Goal: Information Seeking & Learning: Learn about a topic

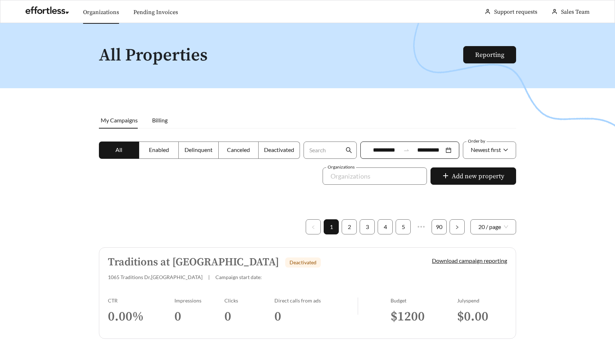
click at [106, 9] on link "Organizations" at bounding box center [101, 12] width 36 height 7
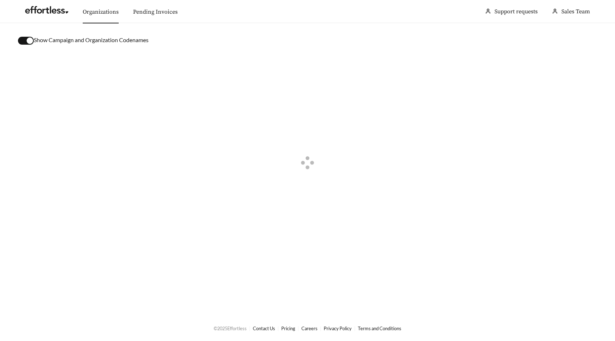
click at [24, 40] on button "button" at bounding box center [26, 41] width 16 height 8
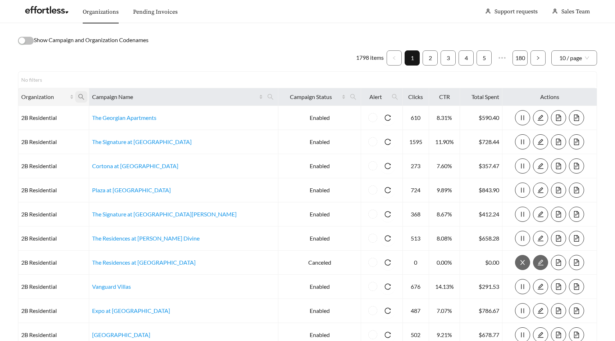
click at [84, 97] on icon "search" at bounding box center [81, 97] width 6 height 6
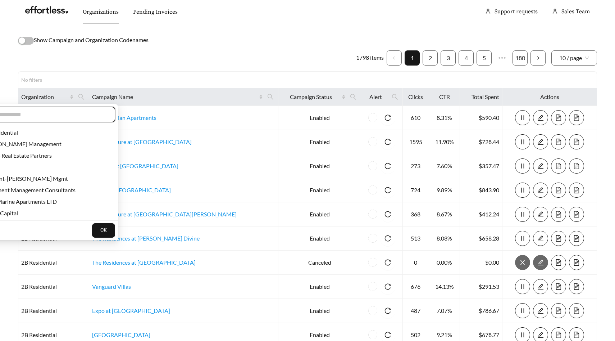
click at [76, 117] on input "text" at bounding box center [45, 114] width 123 height 9
click at [264, 98] on span at bounding box center [270, 97] width 12 height 12
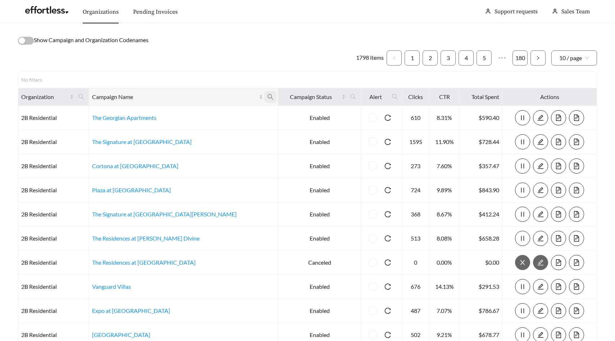
click at [267, 96] on icon "search" at bounding box center [270, 97] width 6 height 6
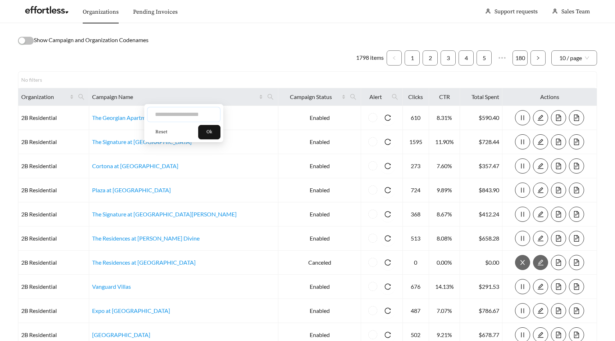
click at [197, 116] on input "text" at bounding box center [183, 114] width 73 height 15
type input "****"
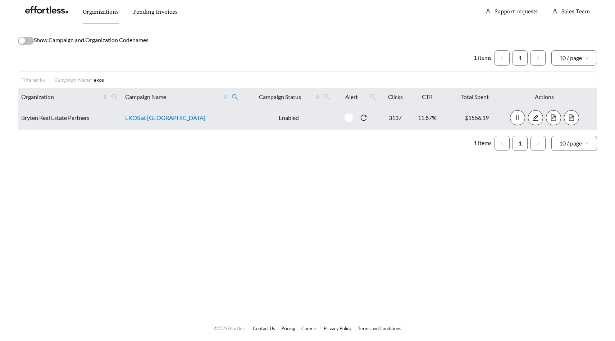
click at [164, 117] on link "EKOS at Arbor Park" at bounding box center [165, 117] width 80 height 7
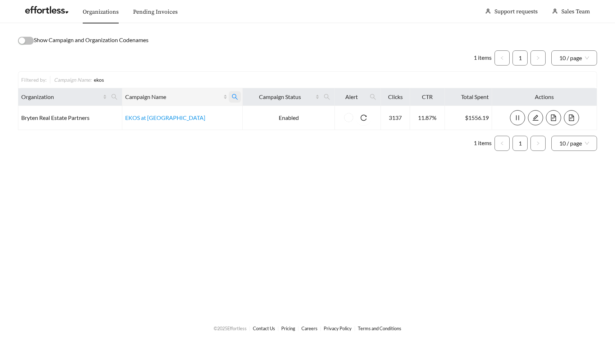
click at [232, 94] on icon "search" at bounding box center [235, 97] width 6 height 6
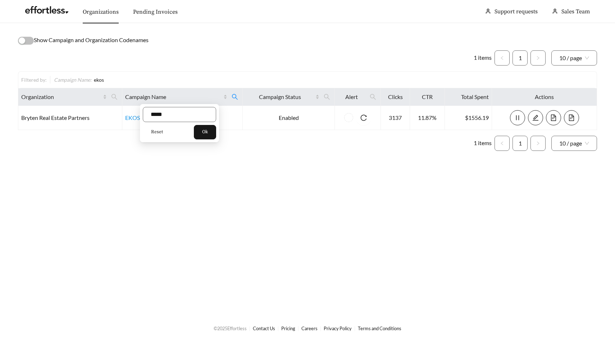
click at [153, 128] on span "Reset" at bounding box center [157, 131] width 12 height 7
click at [219, 133] on div "Reset Ok" at bounding box center [179, 123] width 79 height 38
click at [208, 132] on span "Ok" at bounding box center [205, 131] width 6 height 7
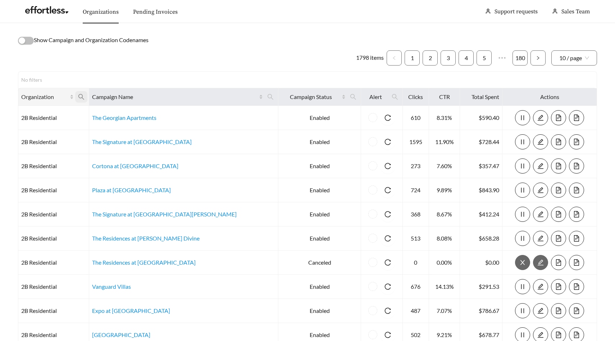
click at [85, 97] on icon "search" at bounding box center [81, 97] width 6 height 6
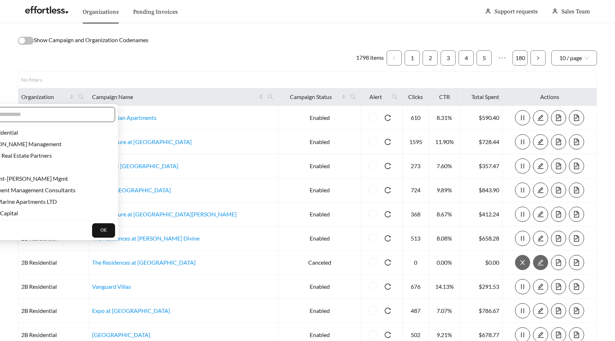
click at [75, 114] on input "text" at bounding box center [45, 114] width 123 height 9
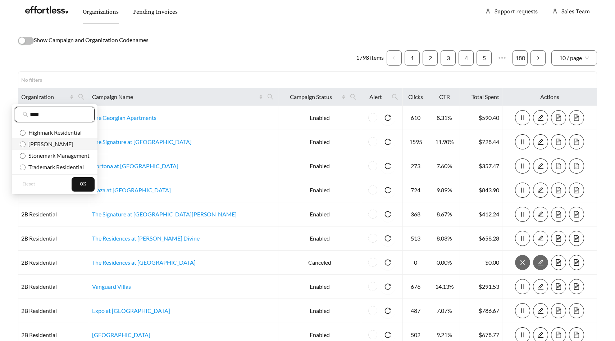
type input "****"
click at [50, 147] on span "Mark-Taylor" at bounding box center [50, 143] width 48 height 7
click at [81, 183] on span "OK" at bounding box center [83, 184] width 6 height 7
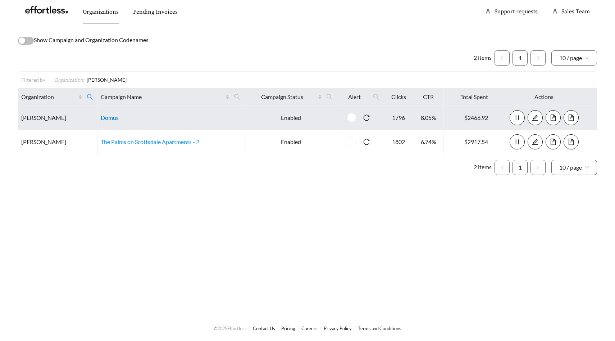
click at [115, 118] on link "Domus" at bounding box center [110, 117] width 18 height 7
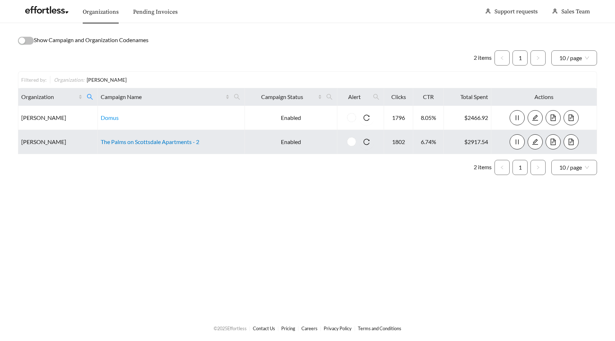
click at [186, 144] on link "The Palms on Scottsdale Apartments - 2" at bounding box center [150, 141] width 99 height 7
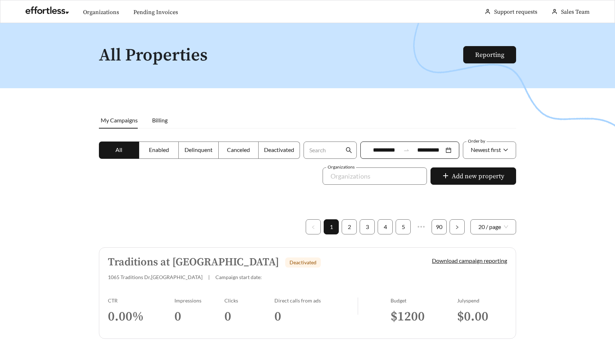
click at [499, 33] on div at bounding box center [307, 193] width 615 height 341
click at [107, 15] on link "Organizations" at bounding box center [101, 12] width 36 height 7
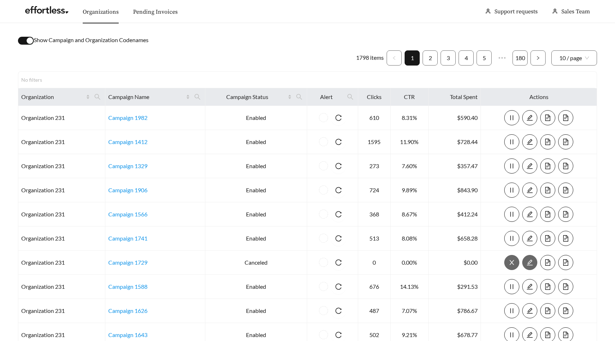
click at [24, 41] on button "button" at bounding box center [26, 41] width 16 height 8
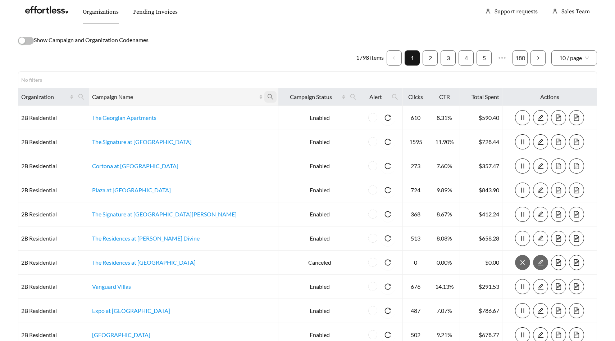
click at [267, 97] on icon "search" at bounding box center [270, 97] width 6 height 6
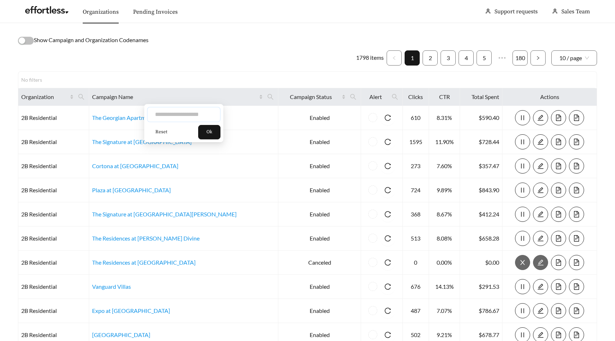
click at [172, 114] on input "text" at bounding box center [183, 114] width 73 height 15
type input "**********"
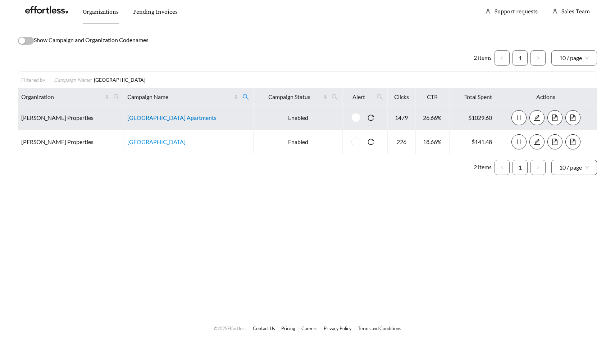
click at [163, 119] on link "Boulder Springs Apartments" at bounding box center [171, 117] width 89 height 7
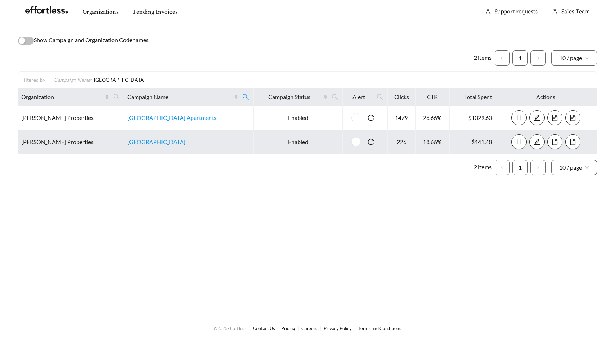
click at [163, 146] on td "Boulder Springs of Columbia" at bounding box center [189, 142] width 129 height 24
click at [162, 142] on link "Boulder Springs of Columbia" at bounding box center [156, 141] width 58 height 7
